Goal: Task Accomplishment & Management: Manage account settings

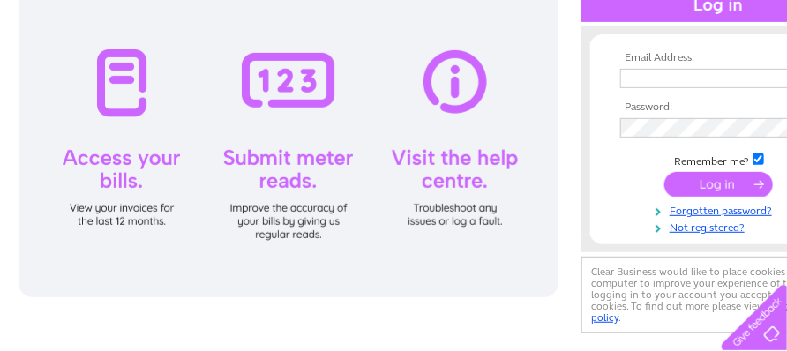
scroll to position [199, 0]
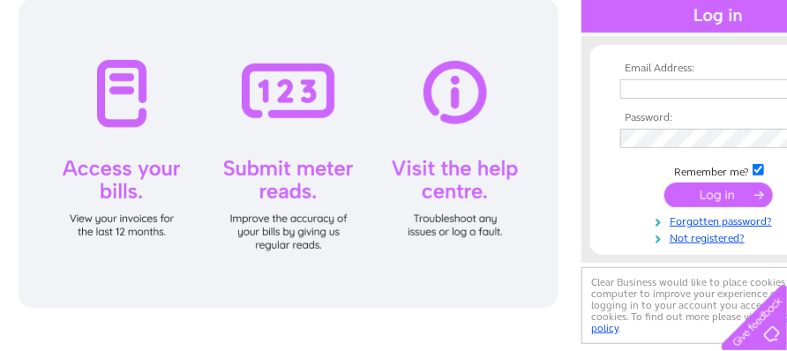
click at [116, 164] on div at bounding box center [289, 153] width 540 height 309
click at [122, 213] on div at bounding box center [289, 153] width 540 height 309
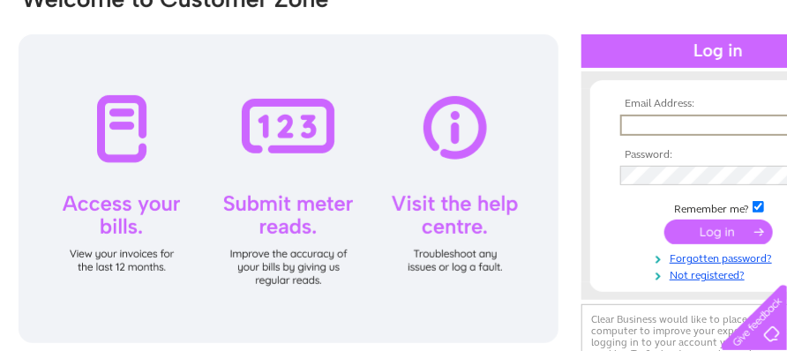
click at [690, 127] on input "text" at bounding box center [711, 125] width 183 height 21
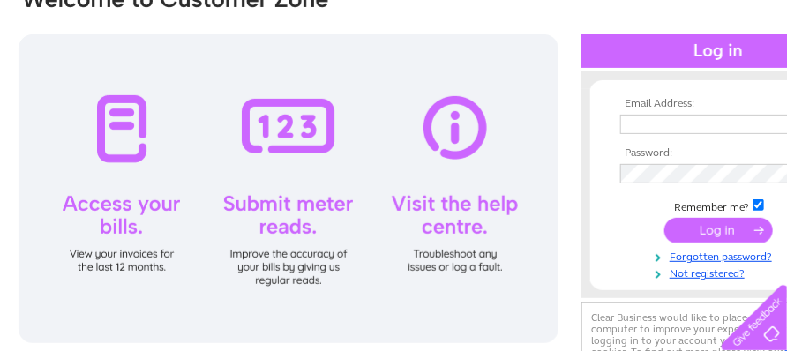
click at [527, 120] on div at bounding box center [289, 188] width 540 height 309
